Goal: Find specific page/section: Find specific page/section

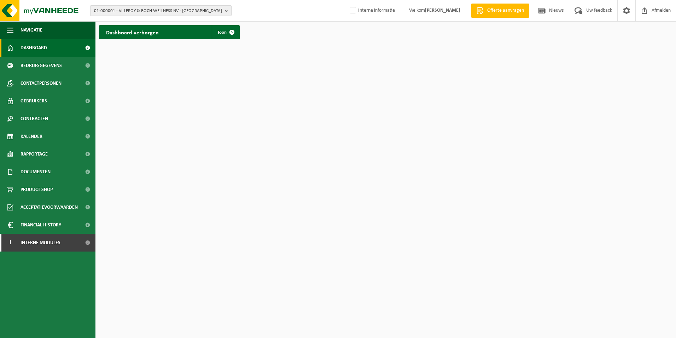
click at [142, 9] on span "01-000001 - VILLEROY & BOCH WELLNESS NV - [GEOGRAPHIC_DATA]" at bounding box center [158, 11] width 128 height 11
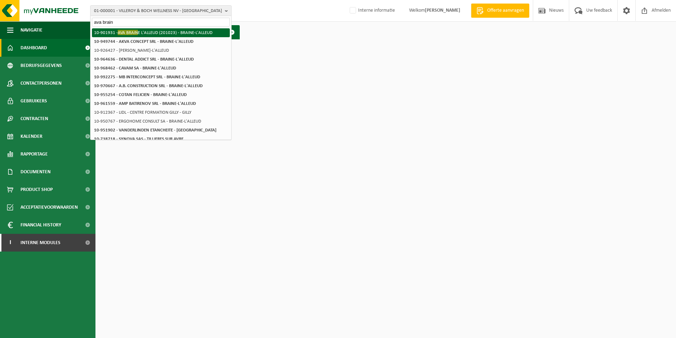
type input "ava brain"
click at [161, 32] on li "10-901931 - AVA BRAIN E L'ALLEUD (201023) - BRAINE-L'ALLEUD" at bounding box center [161, 32] width 138 height 9
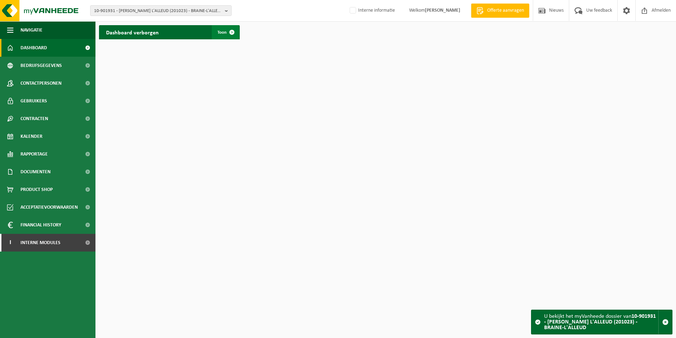
click at [218, 29] on link "Toon" at bounding box center [225, 32] width 27 height 14
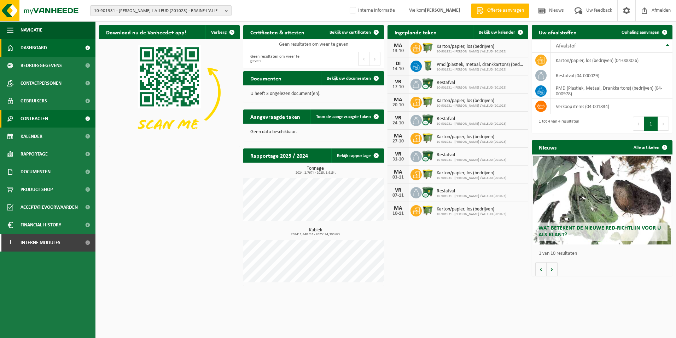
click at [30, 116] on span "Contracten" at bounding box center [35, 119] width 28 height 18
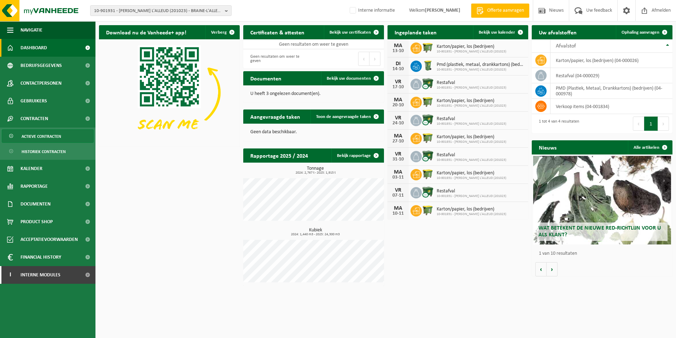
click at [33, 135] on span "Actieve contracten" at bounding box center [42, 135] width 40 height 13
